Goal: Task Accomplishment & Management: Use online tool/utility

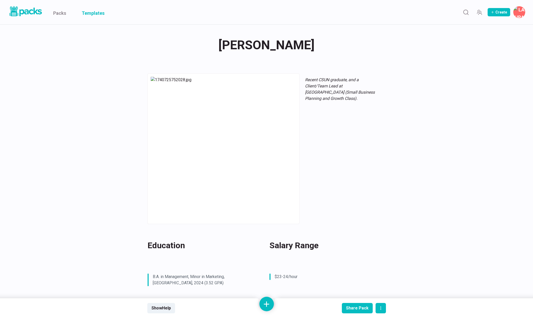
click at [97, 16] on link "Templates" at bounding box center [93, 12] width 23 height 24
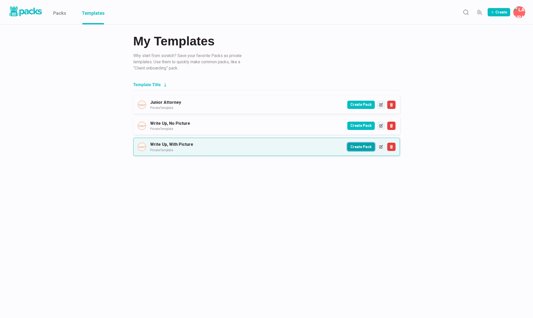
click at [364, 148] on button "Create Pack" at bounding box center [360, 147] width 27 height 8
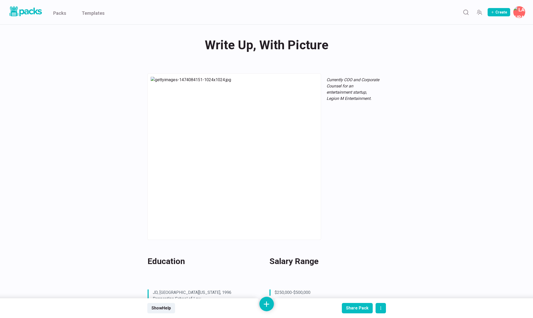
click at [239, 50] on div "Write Up, With Picture Write Up, With Picture" at bounding box center [266, 45] width 239 height 20
click at [0, 0] on textarea "Write Up, With Picture" at bounding box center [0, 0] width 0 height 0
click at [239, 49] on textarea "Write Up, With Picture" at bounding box center [267, 45] width 237 height 21
click at [246, 45] on textarea "Write Up, With Picture" at bounding box center [267, 45] width 237 height 21
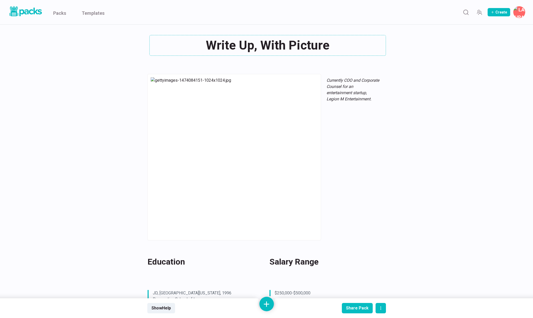
click at [246, 45] on textarea "Write Up, With Picture" at bounding box center [267, 45] width 237 height 21
type textarea "[PERSON_NAME]"
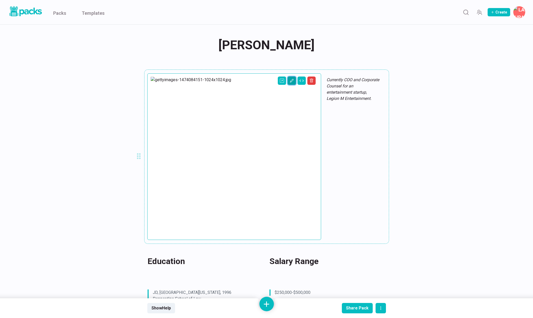
click at [290, 82] on icon "Edit asset" at bounding box center [292, 81] width 4 height 4
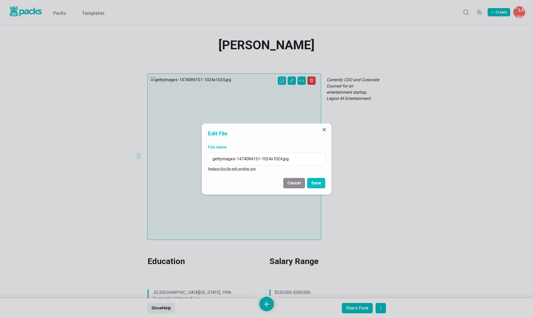
click at [224, 169] on link "Replace this file with another one" at bounding box center [232, 169] width 48 height 4
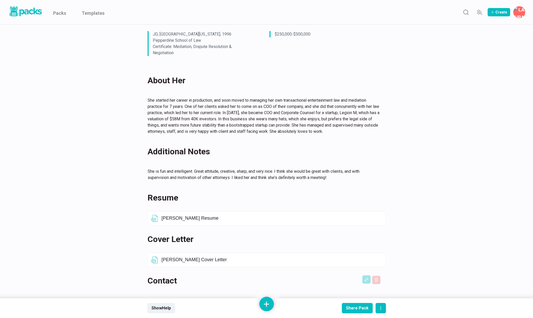
scroll to position [251, 0]
click at [367, 298] on icon "Edit asset" at bounding box center [366, 300] width 4 height 4
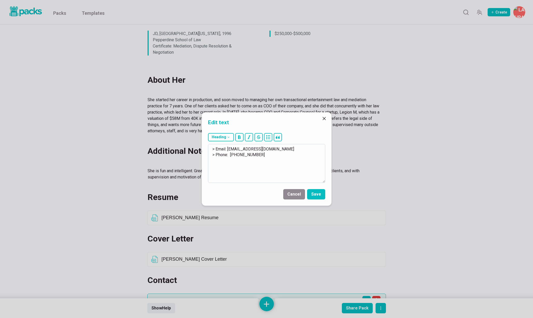
drag, startPoint x: 228, startPoint y: 148, endPoint x: 286, endPoint y: 151, distance: 58.2
click at [287, 151] on textarea "> Email: [EMAIL_ADDRESS][DOMAIN_NAME] > Phone: [PHONE_NUMBER]" at bounding box center [266, 163] width 117 height 39
drag, startPoint x: 229, startPoint y: 155, endPoint x: 298, endPoint y: 155, distance: 69.2
click at [298, 155] on textarea "> Email: [EMAIL_ADDRESS][DOMAIN_NAME] > Phone: [PHONE_NUMBER]" at bounding box center [266, 163] width 117 height 39
paste textarea "858)-260-9737| EDUCATION [GEOGRAPHIC_DATA][US_STATE] Bachelor of Arts in Politi…"
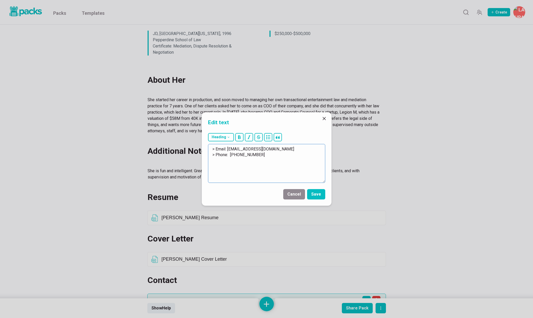
scroll to position [0, 0]
click at [235, 155] on textarea "> Email: [EMAIL_ADDRESS][DOMAIN_NAME] > Phone: [PHONE_NUMBER]" at bounding box center [266, 163] width 117 height 39
click at [230, 155] on textarea "> Email: [EMAIL_ADDRESS][DOMAIN_NAME] > Phone: [PHONE_NUMBER]" at bounding box center [266, 163] width 117 height 39
click at [242, 154] on textarea "> Email: [EMAIL_ADDRESS][DOMAIN_NAME] > Phone: [PHONE_NUMBER]" at bounding box center [266, 163] width 117 height 39
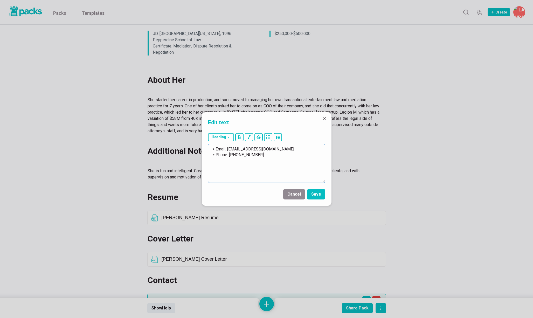
click at [242, 154] on textarea "> Email: [EMAIL_ADDRESS][DOMAIN_NAME] > Phone: [PHONE_NUMBER]" at bounding box center [266, 163] width 117 height 39
drag, startPoint x: 254, startPoint y: 155, endPoint x: 264, endPoint y: 155, distance: 10.1
click at [264, 155] on textarea "> Email: [EMAIL_ADDRESS][DOMAIN_NAME] > Phone: [PHONE_NUMBER]" at bounding box center [266, 163] width 117 height 39
type textarea "> Email: [EMAIL_ADDRESS][DOMAIN_NAME] > Phone: [PHONE_NUMBER]"
click at [317, 194] on button "Save" at bounding box center [316, 194] width 18 height 10
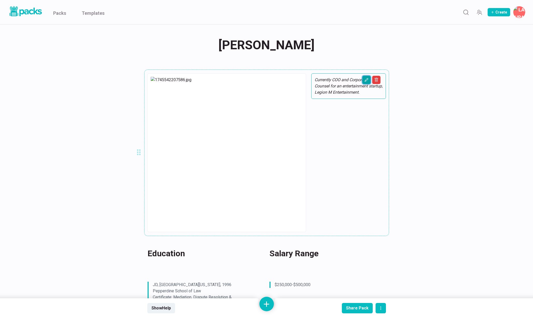
click at [365, 81] on icon "Edit asset" at bounding box center [366, 80] width 4 height 4
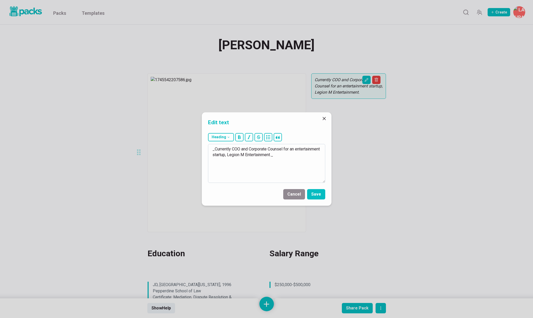
drag, startPoint x: 215, startPoint y: 148, endPoint x: 298, endPoint y: 152, distance: 83.6
click at [298, 152] on textarea "_Currently COO and Corporate Counsel for an entertainment startup, Legion M Ent…" at bounding box center [266, 163] width 117 height 39
click at [287, 149] on textarea "_Recently a Paralegal at consumer and employment Lawyers._" at bounding box center [266, 163] width 117 height 39
click at [259, 148] on textarea "_Recently a Paralegal at consumer and Employment Lawyers._" at bounding box center [266, 163] width 117 height 39
type textarea "_Recently a Paralegal at Consumer and Employment Lawyers._"
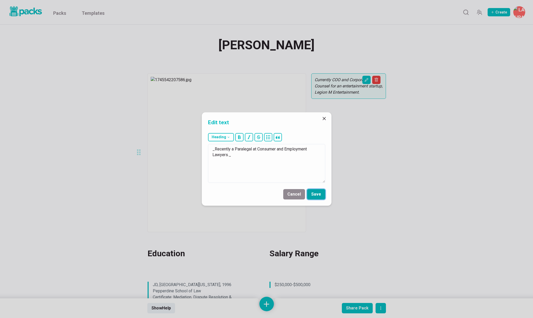
click at [321, 194] on button "Save" at bounding box center [316, 194] width 18 height 10
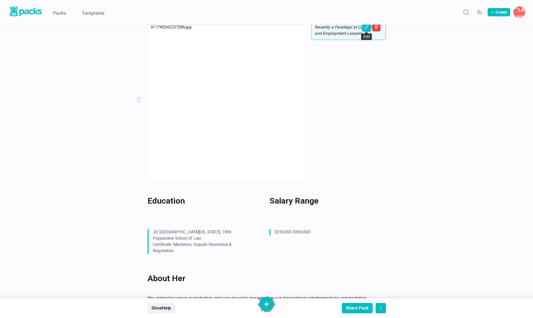
scroll to position [55, 0]
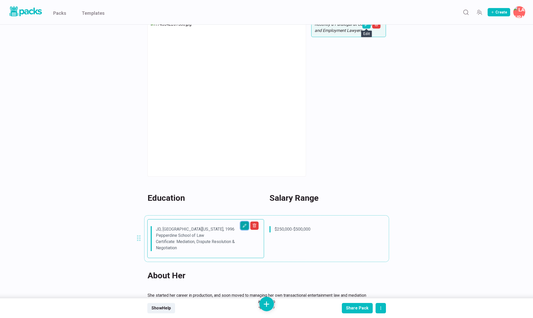
click at [245, 224] on icon "Edit asset" at bounding box center [244, 226] width 4 height 4
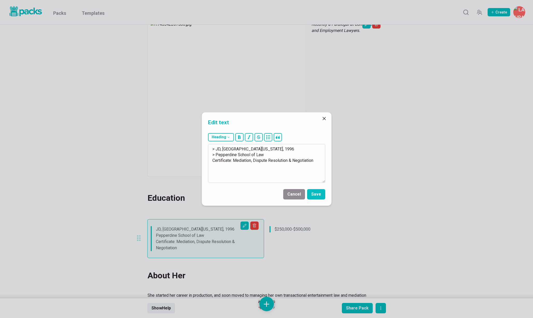
drag, startPoint x: 215, startPoint y: 150, endPoint x: 242, endPoint y: 173, distance: 35.8
click at [242, 173] on textarea "> JD, [GEOGRAPHIC_DATA][US_STATE], 1996 > Pepperdine School of Law Certificate:…" at bounding box center [266, 163] width 117 height 39
drag, startPoint x: 215, startPoint y: 149, endPoint x: 224, endPoint y: 149, distance: 9.6
click at [224, 149] on textarea "> B." at bounding box center [266, 163] width 117 height 39
paste textarea "Bachelor of Arts in Political Science w/Public Law Concentration"
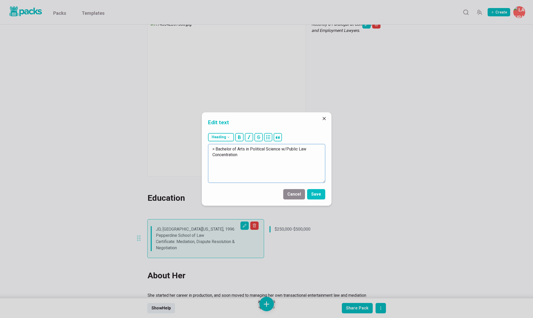
drag, startPoint x: 218, startPoint y: 148, endPoint x: 245, endPoint y: 148, distance: 27.7
click at [245, 148] on textarea "> Bachelor of Arts in Political Science w/Public Law Concentration" at bounding box center [266, 163] width 117 height 39
click at [318, 149] on textarea "> B.A. in Political Science w/Public Law Concentration" at bounding box center [266, 163] width 117 height 39
click at [247, 161] on textarea "> B.A. in Political Science w/Public Law Concentration, [GEOGRAPHIC_DATA], 2018…" at bounding box center [266, 163] width 117 height 39
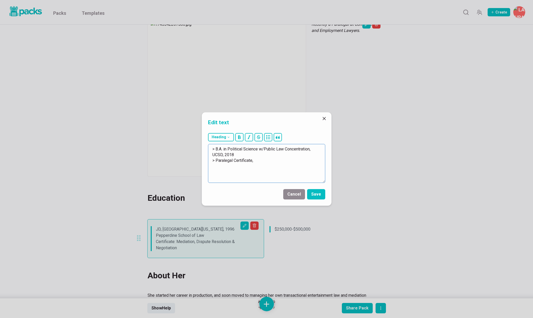
paste textarea "[GEOGRAPHIC_DATA]"
drag, startPoint x: 256, startPoint y: 160, endPoint x: 275, endPoint y: 160, distance: 18.4
click at [275, 160] on textarea "> B.A. in Political Science w/Public Law Concentration, [GEOGRAPHIC_DATA], 2018…" at bounding box center [266, 163] width 117 height 39
drag, startPoint x: 262, startPoint y: 169, endPoint x: 211, endPoint y: 167, distance: 50.9
click at [211, 167] on textarea "> B.A. in Political Science w/Public Law Concentration, [GEOGRAPHIC_DATA], 2018…" at bounding box center [266, 163] width 117 height 39
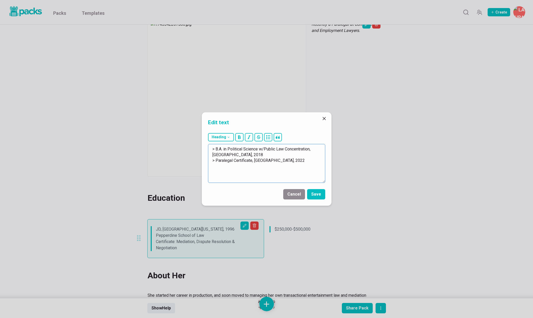
click at [252, 155] on textarea "> B.A. in Political Science w/Public Law Concentration, [GEOGRAPHIC_DATA], 2018…" at bounding box center [266, 163] width 117 height 39
click at [317, 161] on textarea "> B.A. in Political Science w/Public Law Concentration, [GEOGRAPHIC_DATA], 2018…" at bounding box center [266, 163] width 117 height 39
type textarea "> B.A. in Political Science w/Public Law Concentration, [GEOGRAPHIC_DATA], 2018…"
click at [318, 192] on button "Save" at bounding box center [316, 194] width 18 height 10
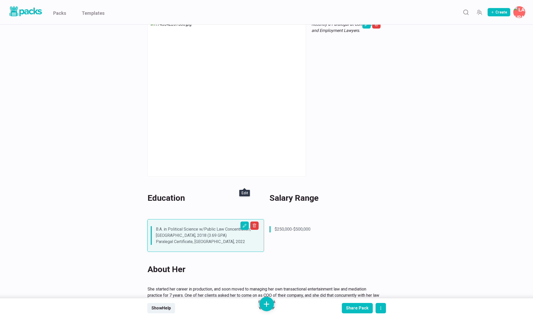
click at [439, 218] on div "[PERSON_NAME] [PERSON_NAME] Recently a Paralegal at Consumer and Employment Law…" at bounding box center [266, 279] width 389 height 621
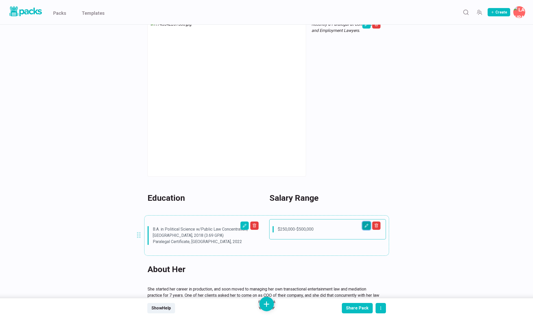
click at [368, 221] on button "Edit asset" at bounding box center [366, 225] width 8 height 8
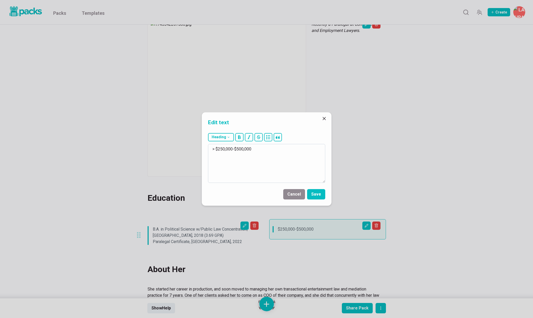
drag, startPoint x: 217, startPoint y: 149, endPoint x: 281, endPoint y: 151, distance: 64.1
click at [281, 151] on textarea "> $250,000-$500,000" at bounding box center [266, 163] width 117 height 39
type textarea "> $35/hour"
drag, startPoint x: 317, startPoint y: 194, endPoint x: 281, endPoint y: 236, distance: 54.8
click at [317, 194] on button "Save" at bounding box center [316, 194] width 18 height 10
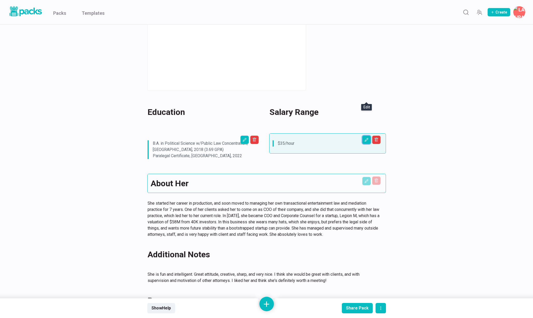
scroll to position [142, 0]
click at [364, 178] on icon "Edit asset" at bounding box center [366, 180] width 4 height 4
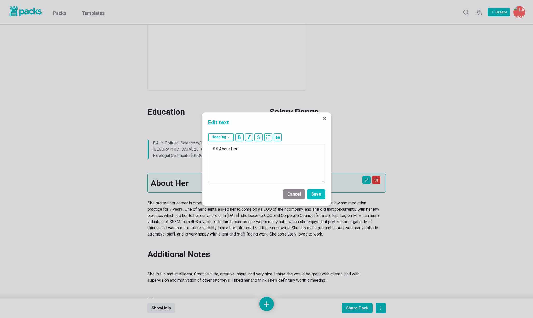
drag, startPoint x: 241, startPoint y: 150, endPoint x: 245, endPoint y: 150, distance: 3.4
click at [245, 150] on textarea "## About Her" at bounding box center [266, 163] width 117 height 39
type textarea "## About Him"
click at [317, 193] on button "Save" at bounding box center [316, 194] width 18 height 10
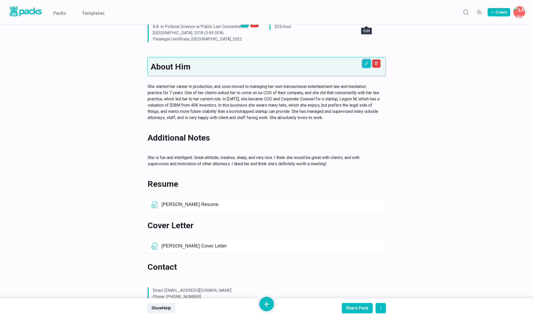
scroll to position [258, 0]
click at [377, 246] on icon "Delete asset" at bounding box center [377, 247] width 2 height 2
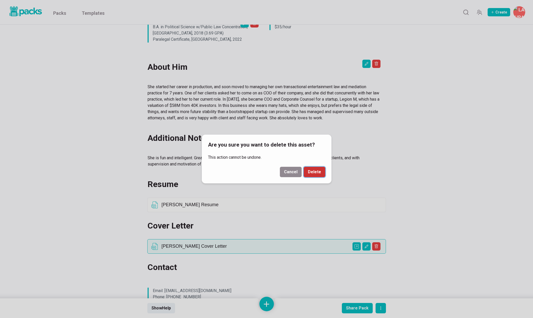
click at [318, 171] on button "Delete" at bounding box center [315, 172] width 22 height 10
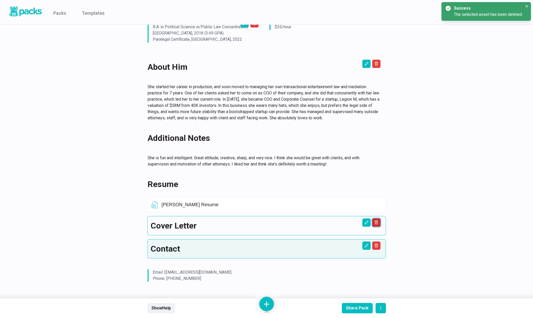
click at [376, 220] on icon "Delete asset" at bounding box center [376, 222] width 4 height 4
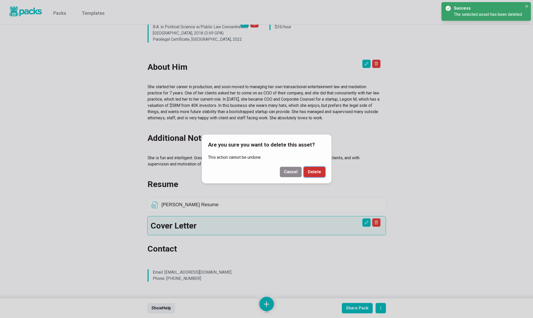
click at [313, 171] on button "Delete" at bounding box center [315, 172] width 22 height 10
